Goal: Information Seeking & Learning: Learn about a topic

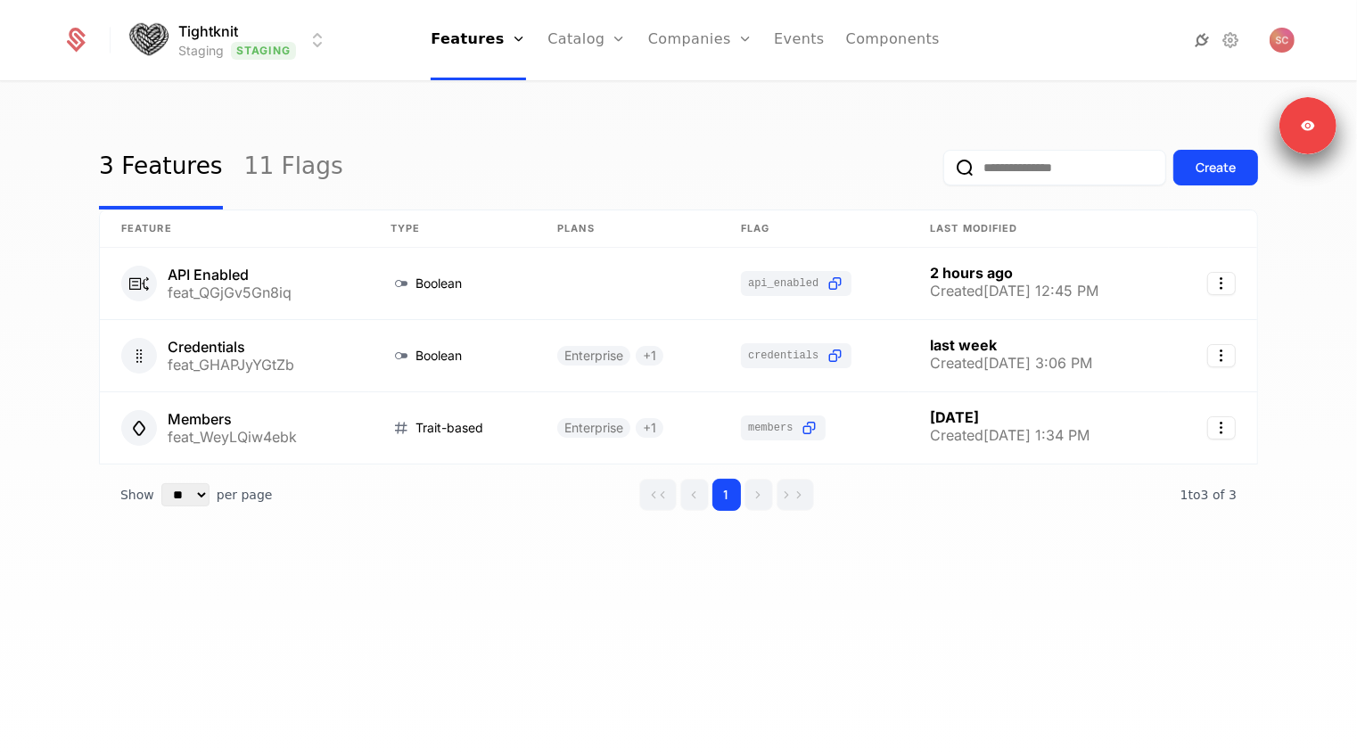
click at [1195, 36] on icon at bounding box center [1201, 39] width 21 height 21
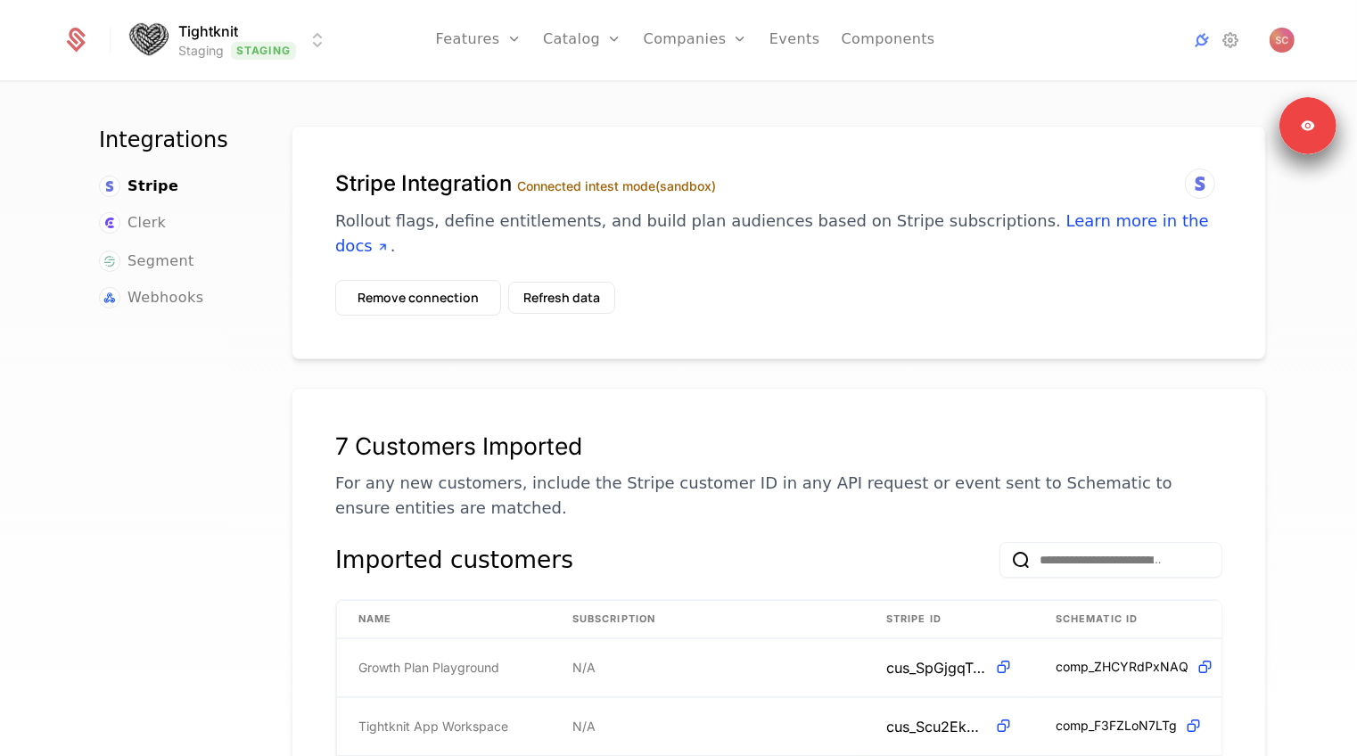
click at [249, 46] on html "Tightknit Staging Staging Features Features Flags Catalog Plans Add Ons Credits…" at bounding box center [678, 378] width 1357 height 756
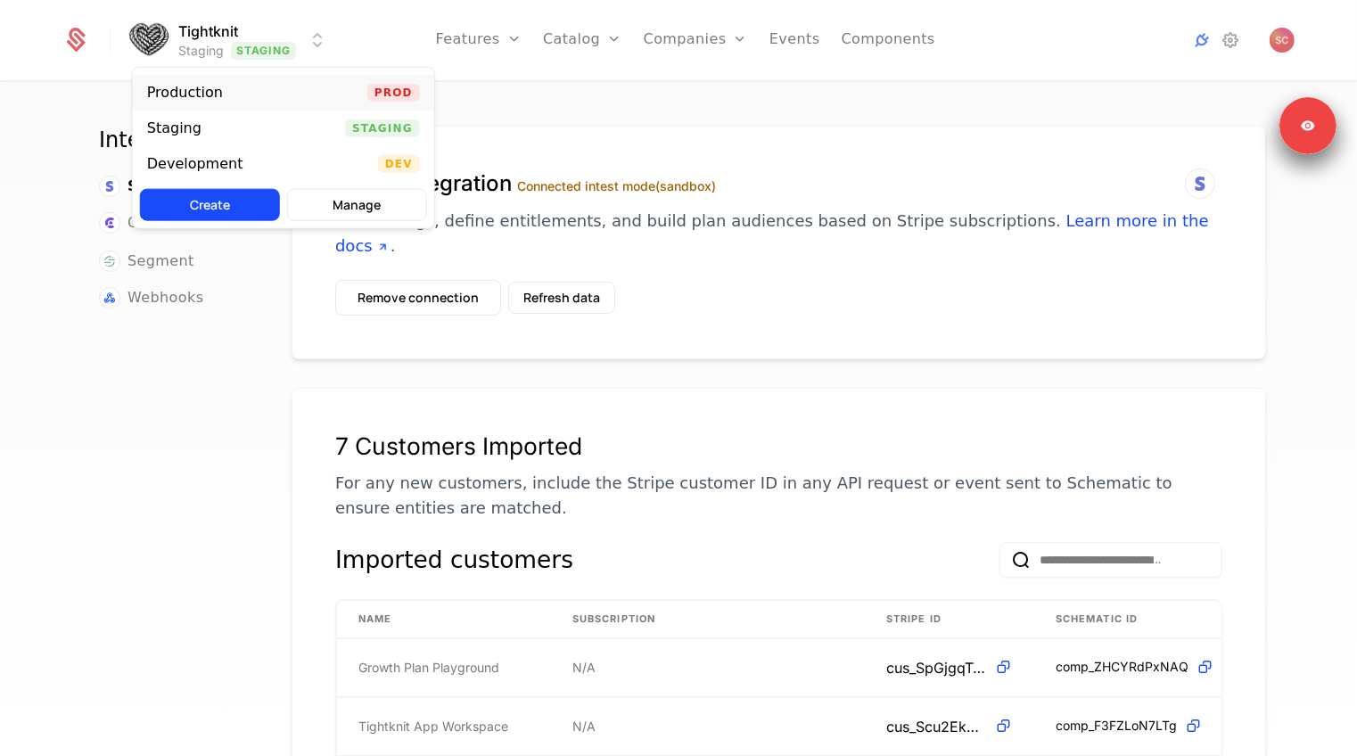
click at [209, 93] on div "Production" at bounding box center [185, 93] width 76 height 14
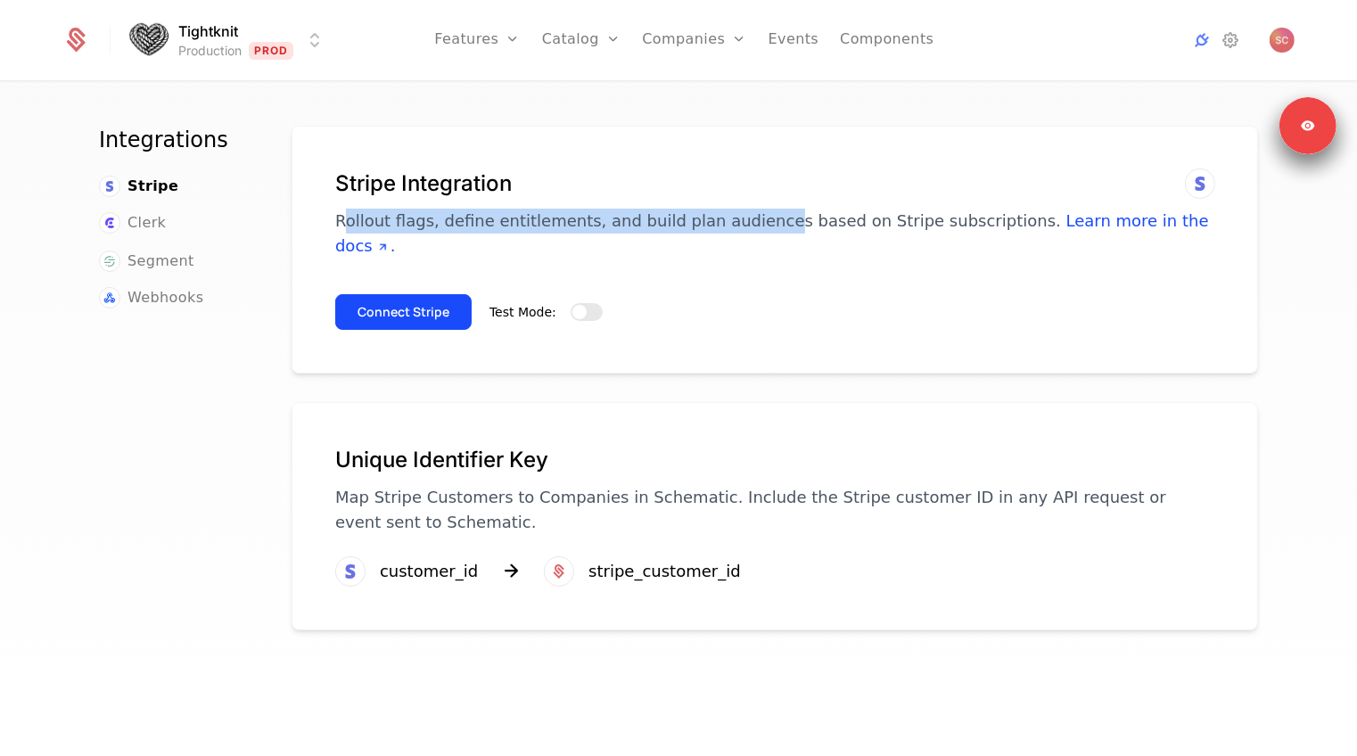
drag, startPoint x: 748, startPoint y: 217, endPoint x: 348, endPoint y: 217, distance: 400.2
click at [348, 217] on p "Rollout flags, define entitlements, and build plan audiences based on Stripe su…" at bounding box center [774, 234] width 879 height 50
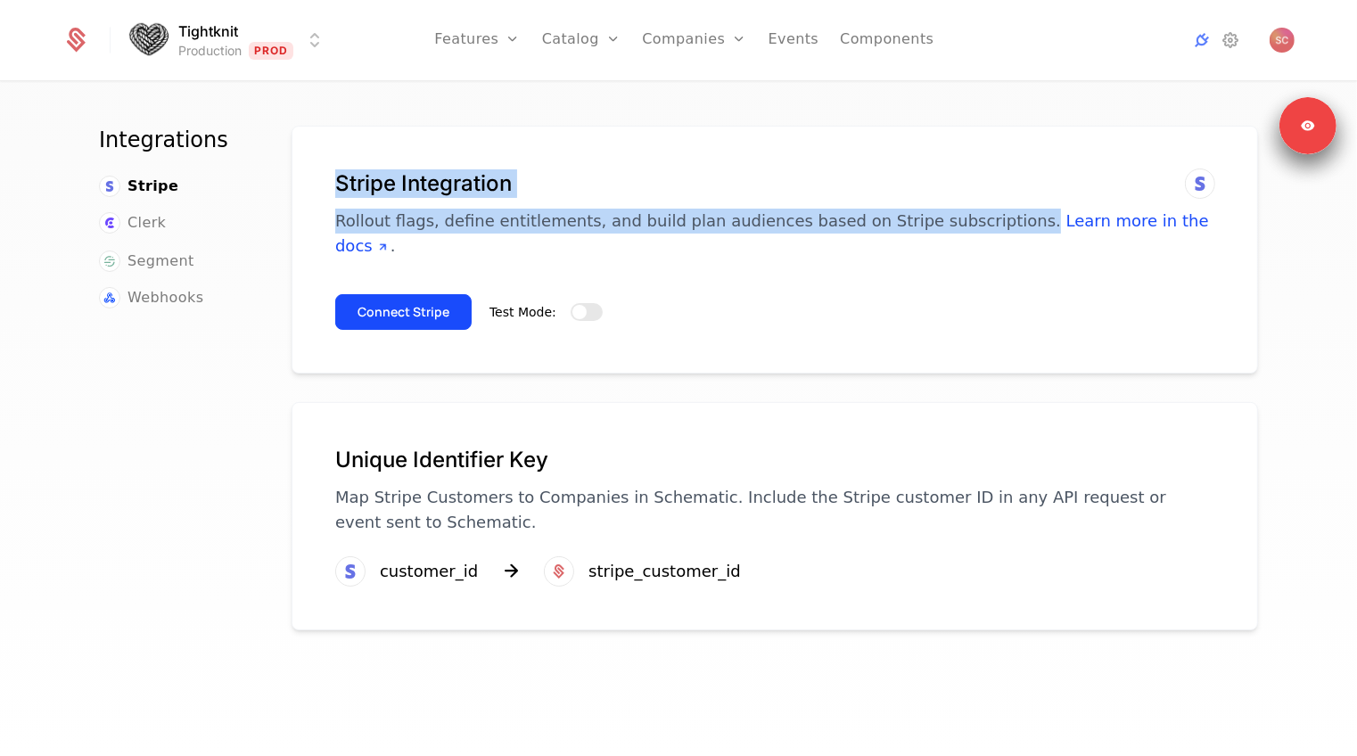
drag, startPoint x: 334, startPoint y: 192, endPoint x: 977, endPoint y: 230, distance: 643.8
click at [977, 230] on div "Stripe Integration Rollout flags, define entitlements, and build plan audiences…" at bounding box center [774, 213] width 879 height 89
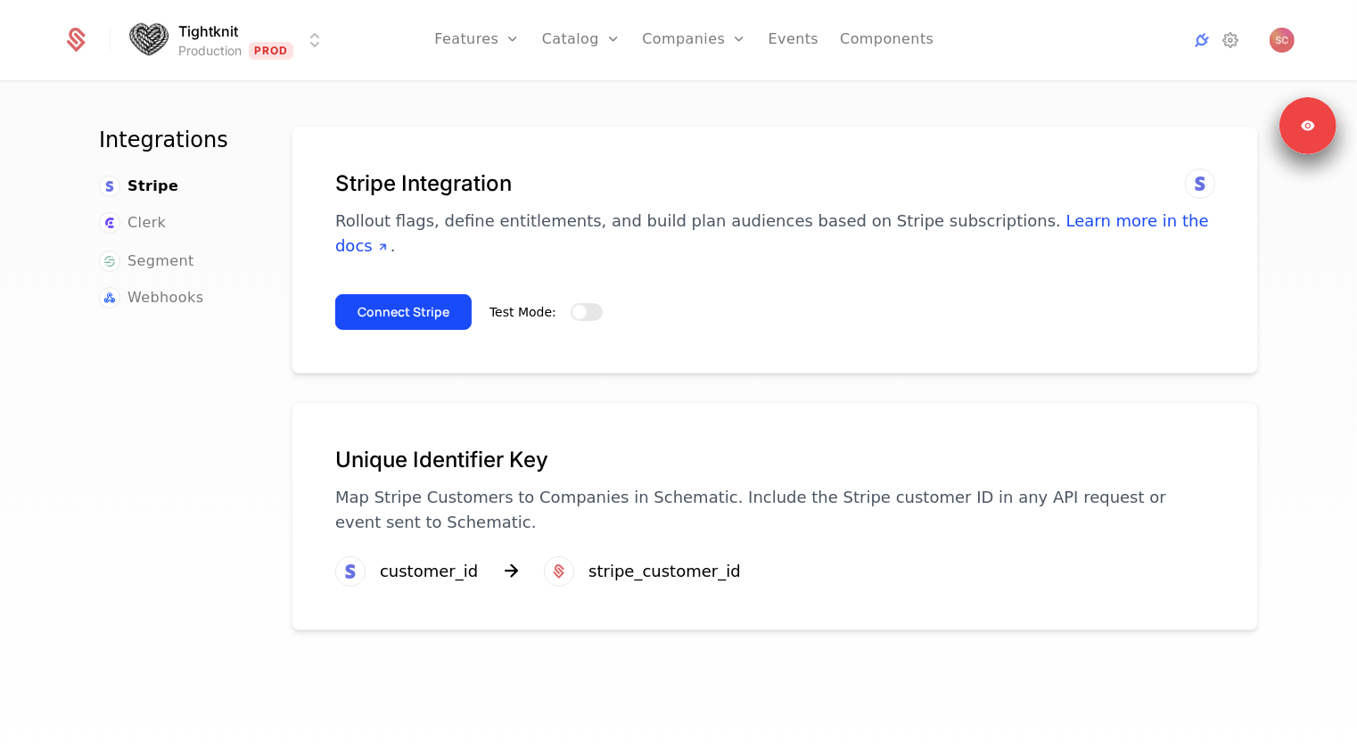
click at [977, 230] on p "Rollout flags, define entitlements, and build plan audiences based on Stripe su…" at bounding box center [774, 234] width 879 height 50
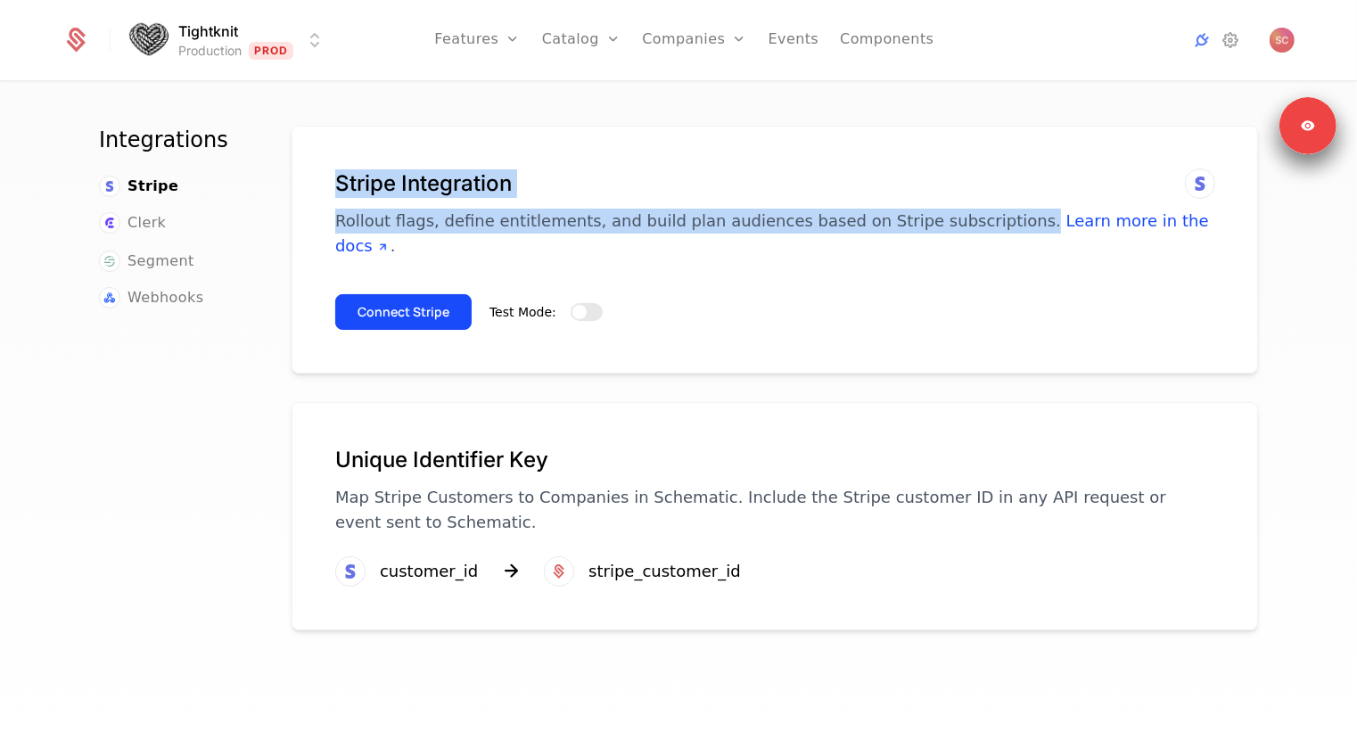
drag, startPoint x: 977, startPoint y: 230, endPoint x: 316, endPoint y: 170, distance: 664.0
click at [316, 170] on div "Stripe Integration Rollout flags, define entitlements, and build plan audiences…" at bounding box center [774, 250] width 966 height 248
